Goal: Task Accomplishment & Management: Manage account settings

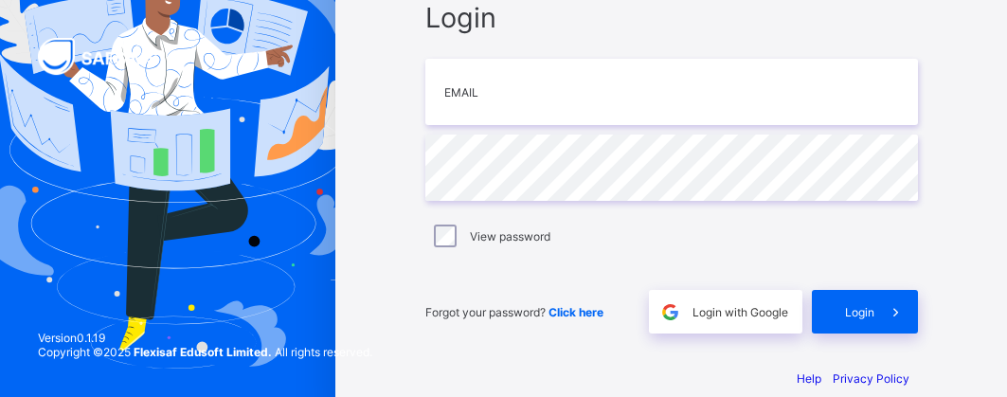
scroll to position [128, 0]
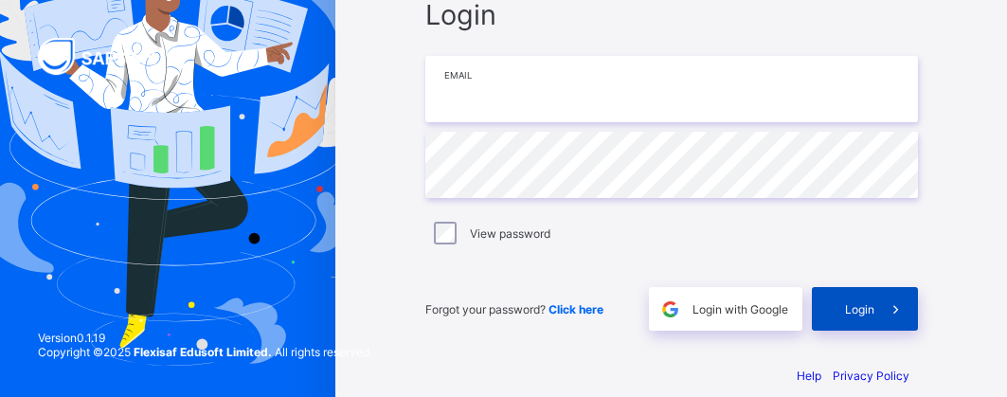
type input "**********"
click at [851, 312] on span "Login" at bounding box center [859, 309] width 29 height 14
